Goal: Obtain resource: Download file/media

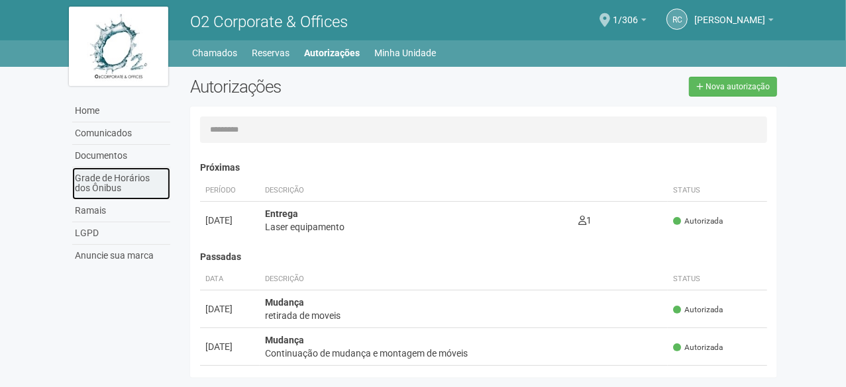
click at [113, 186] on link "Grade de Horários dos Ônibus" at bounding box center [121, 184] width 98 height 32
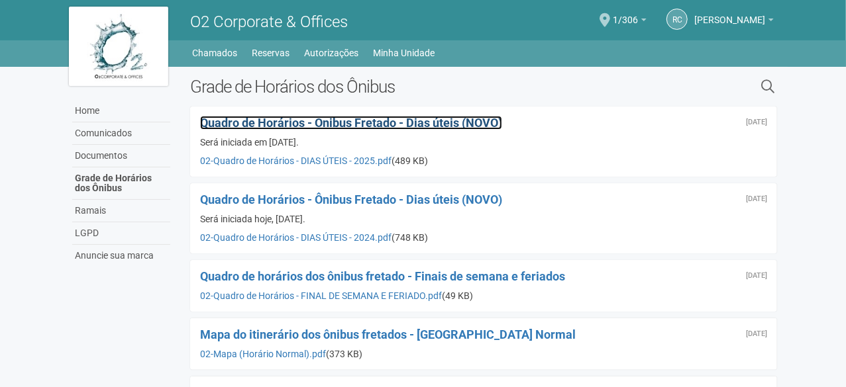
click at [386, 127] on span "Quadro de Horários - Ônibus Fretado - Dias úteis (NOVO)" at bounding box center [351, 123] width 302 height 14
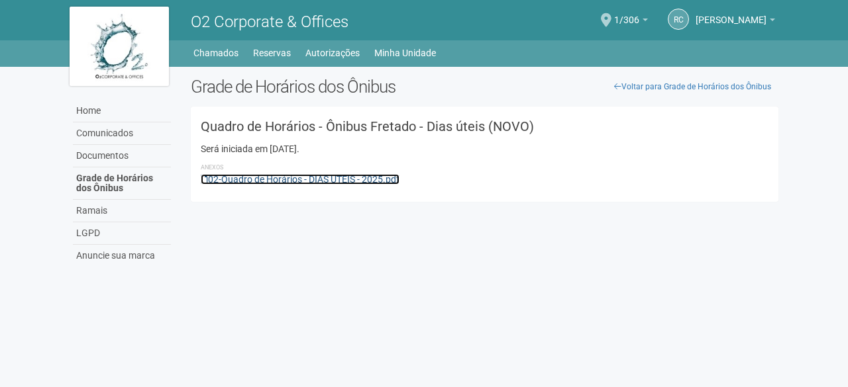
click at [262, 180] on link "02-Quadro de Horários - DIAS ÚTEIS - 2025.pdf" at bounding box center [300, 179] width 199 height 11
